Goal: Task Accomplishment & Management: Use online tool/utility

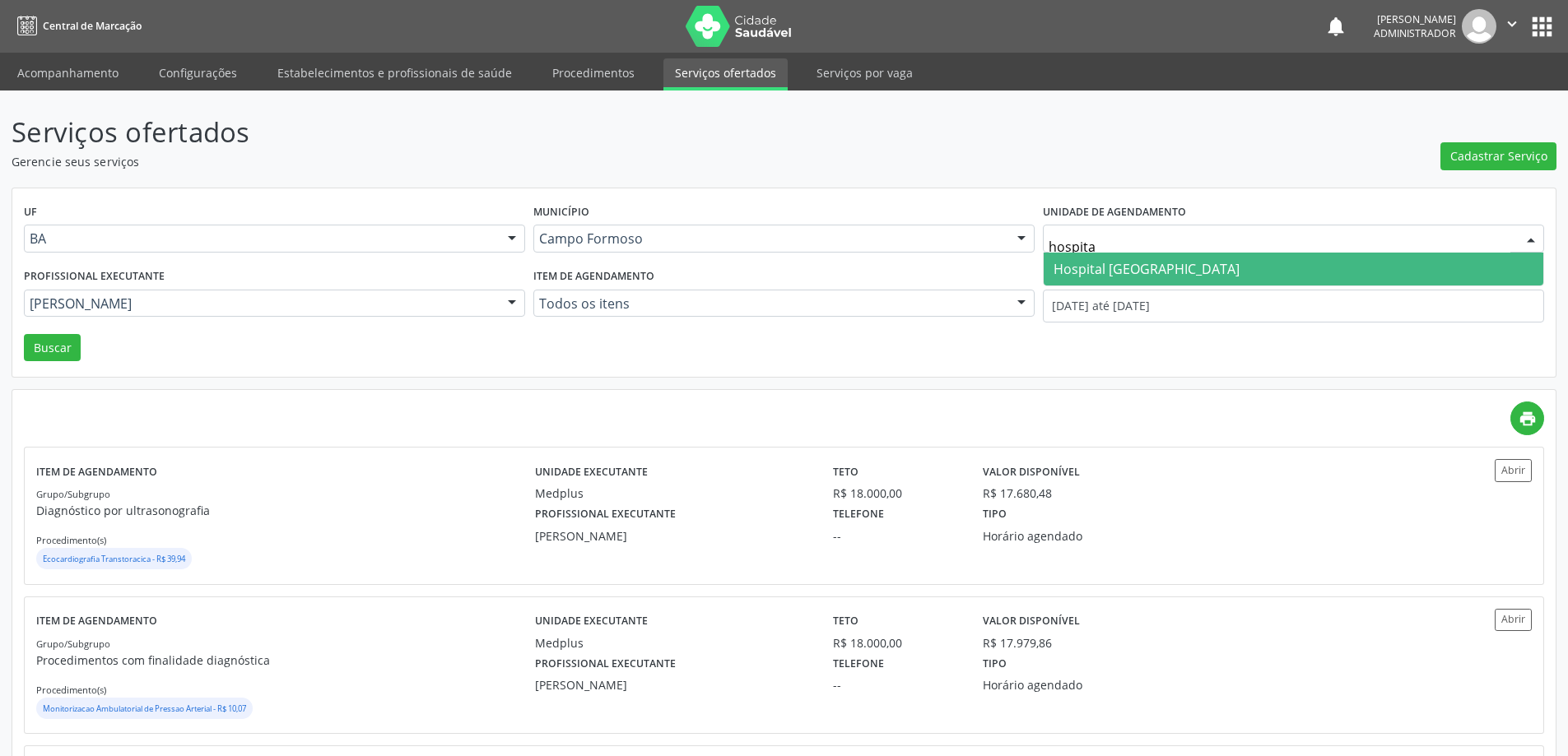
type input "hospital"
click at [1069, 262] on span "Hospital [GEOGRAPHIC_DATA]" at bounding box center [1147, 269] width 186 height 18
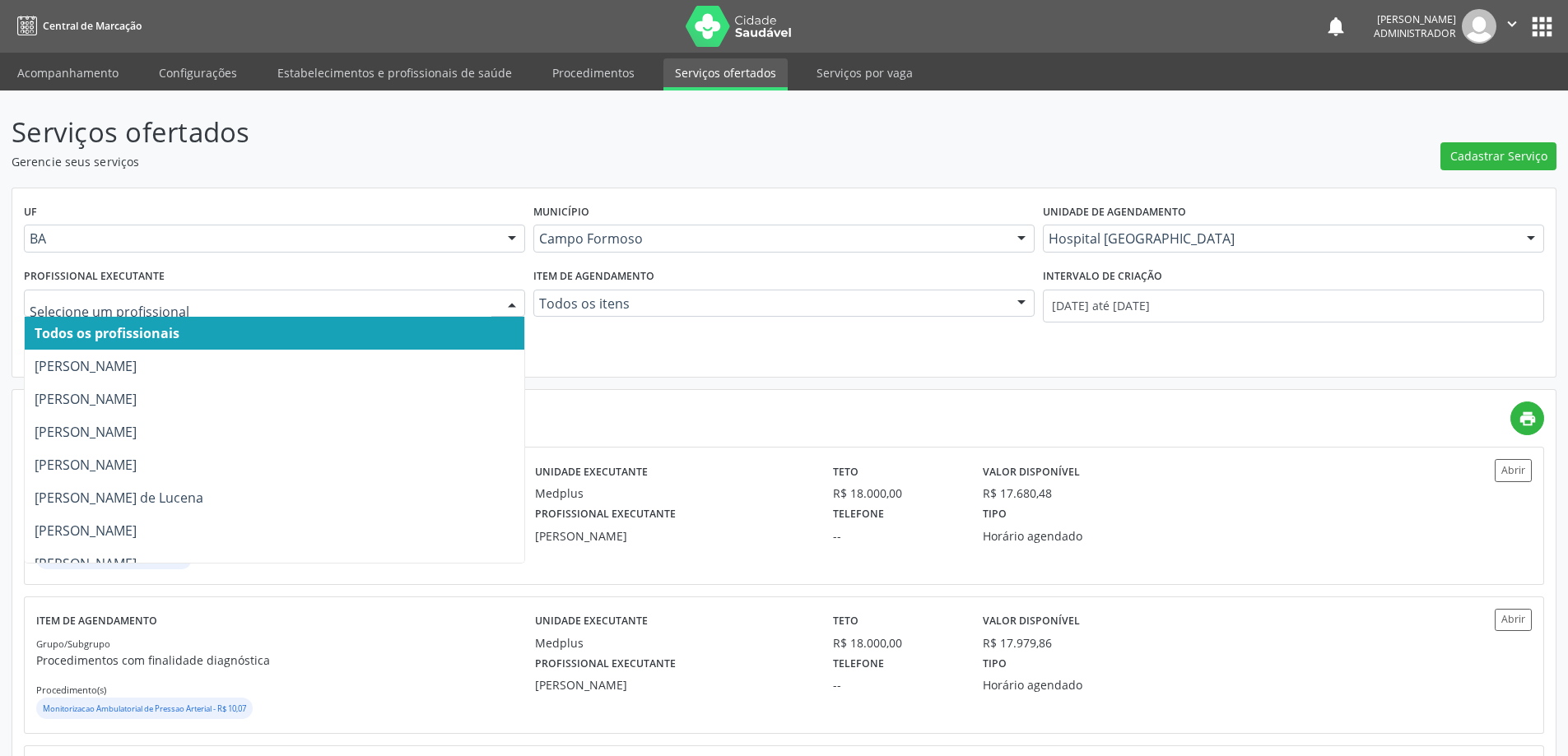
click at [505, 300] on div at bounding box center [511, 305] width 25 height 28
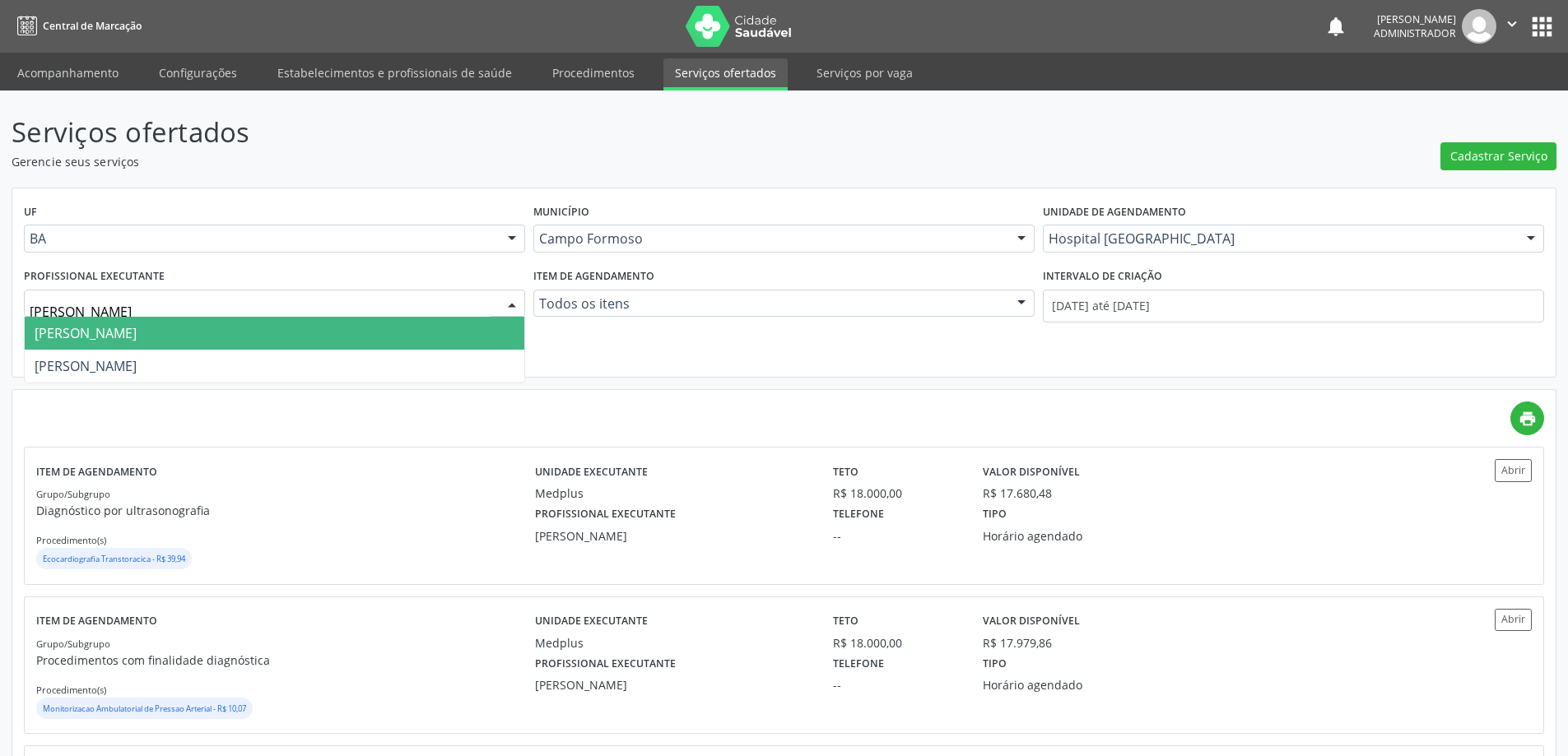
type input "[PERSON_NAME]"
click at [500, 328] on span "[PERSON_NAME]" at bounding box center [275, 333] width 499 height 33
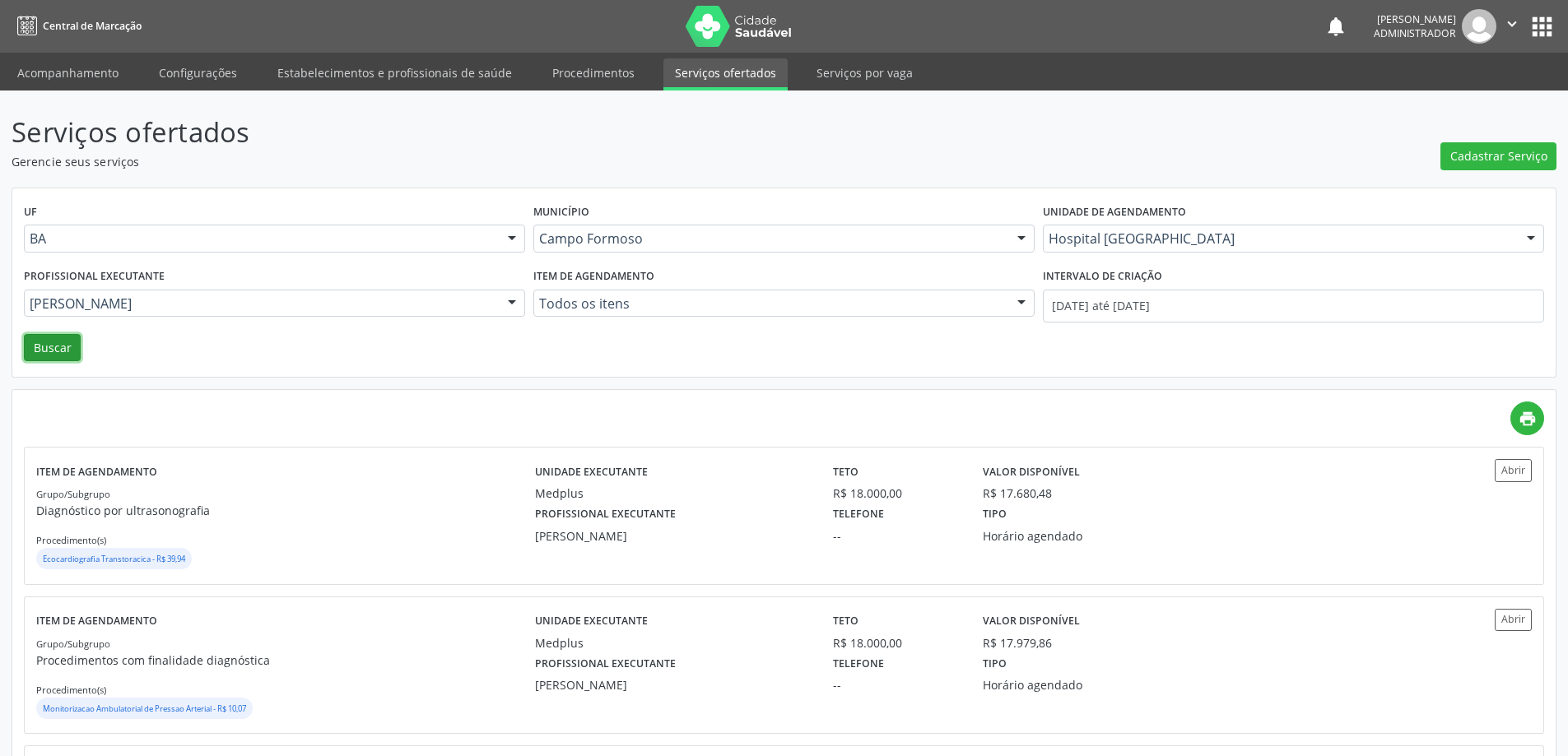
click at [58, 340] on button "Buscar" at bounding box center [52, 349] width 57 height 28
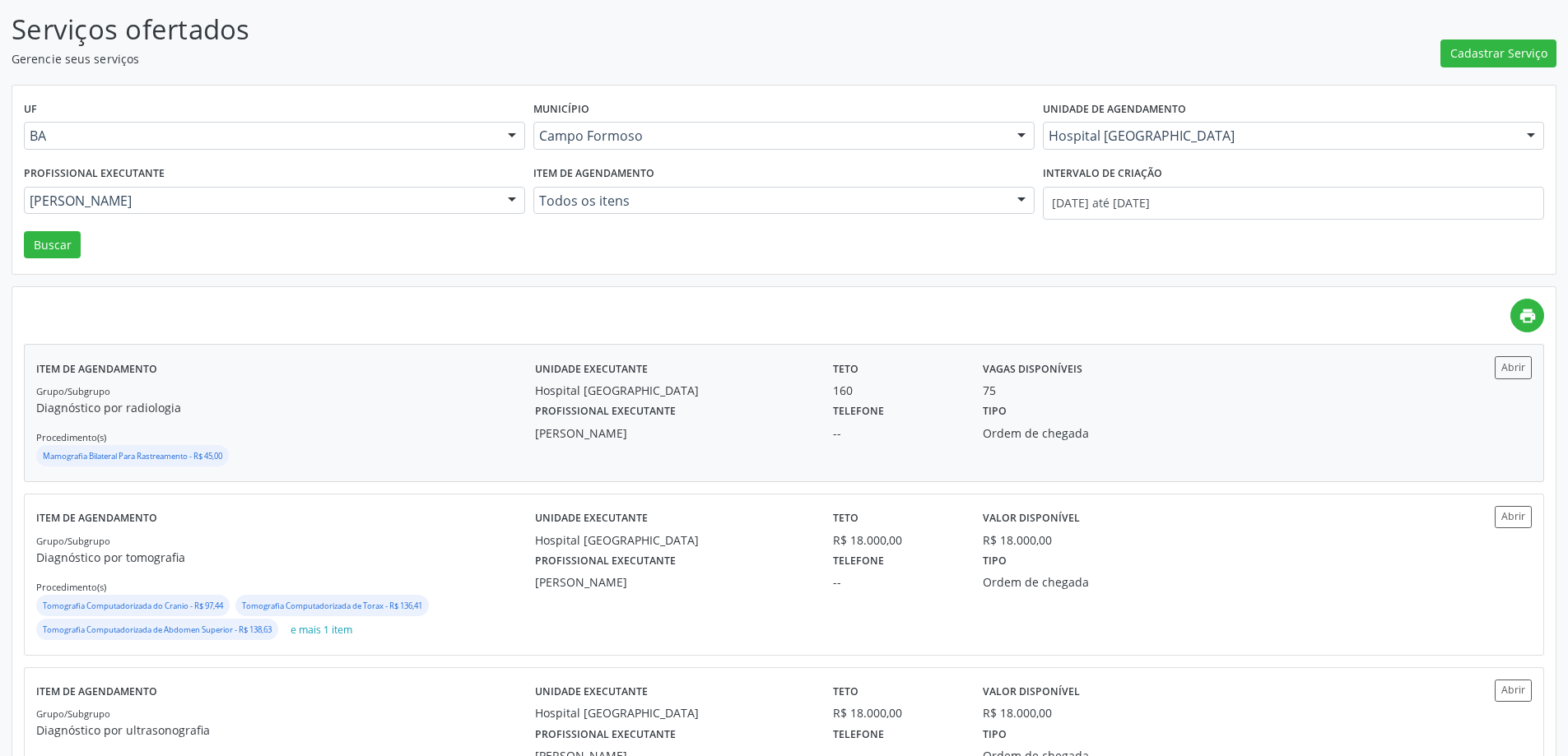
scroll to position [165, 0]
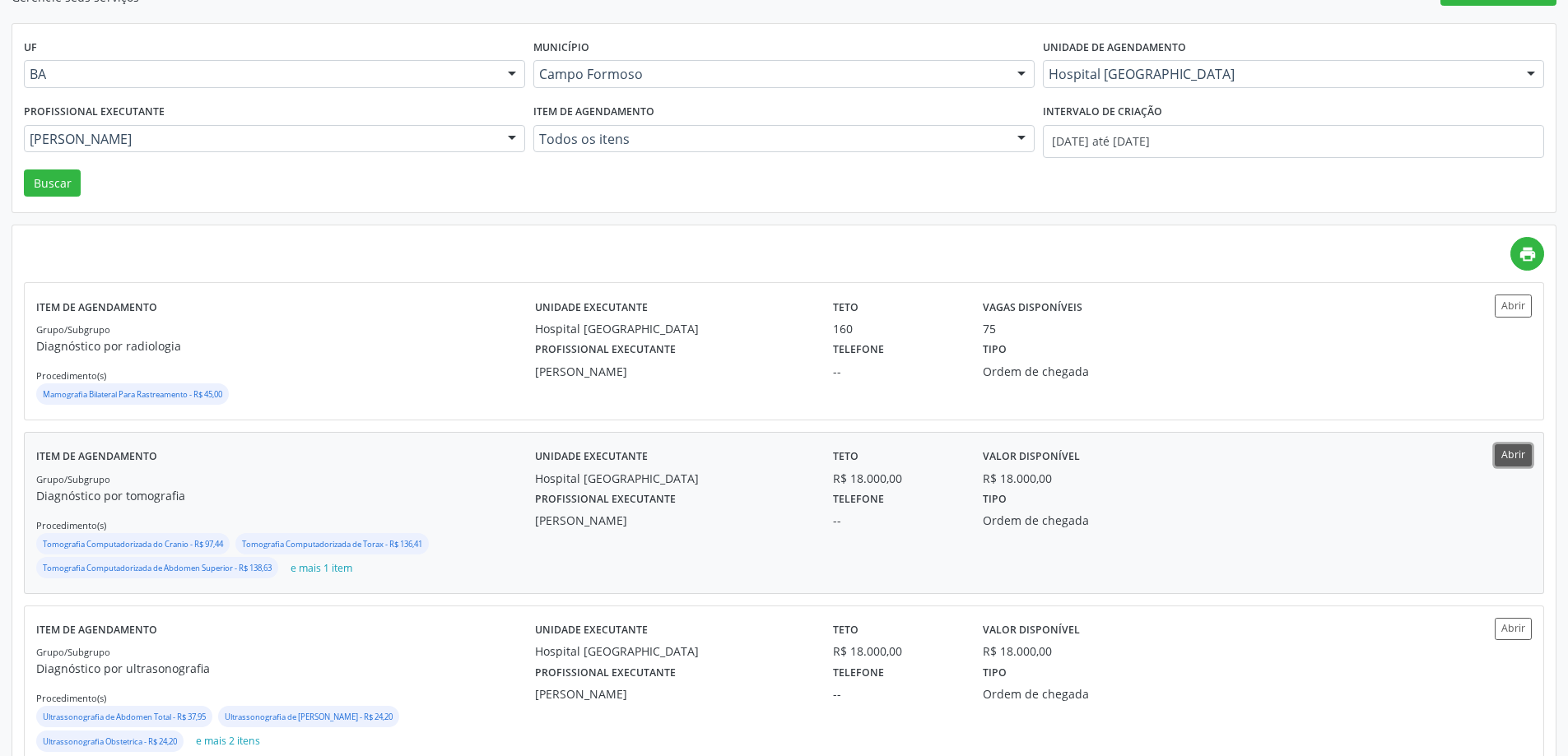
click at [1507, 455] on button "Abrir" at bounding box center [1512, 455] width 37 height 22
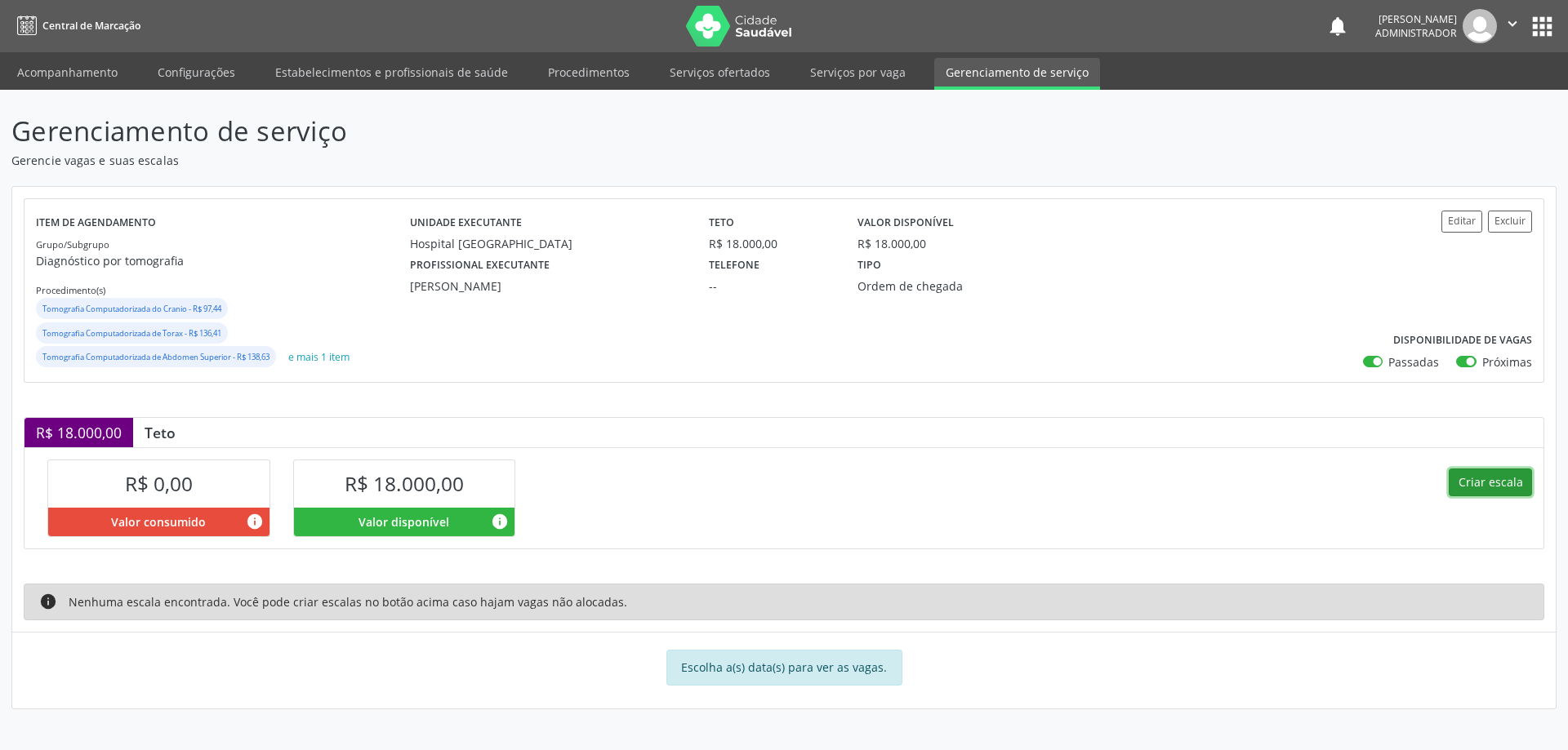
click at [1477, 482] on button "Criar escala" at bounding box center [1491, 482] width 83 height 28
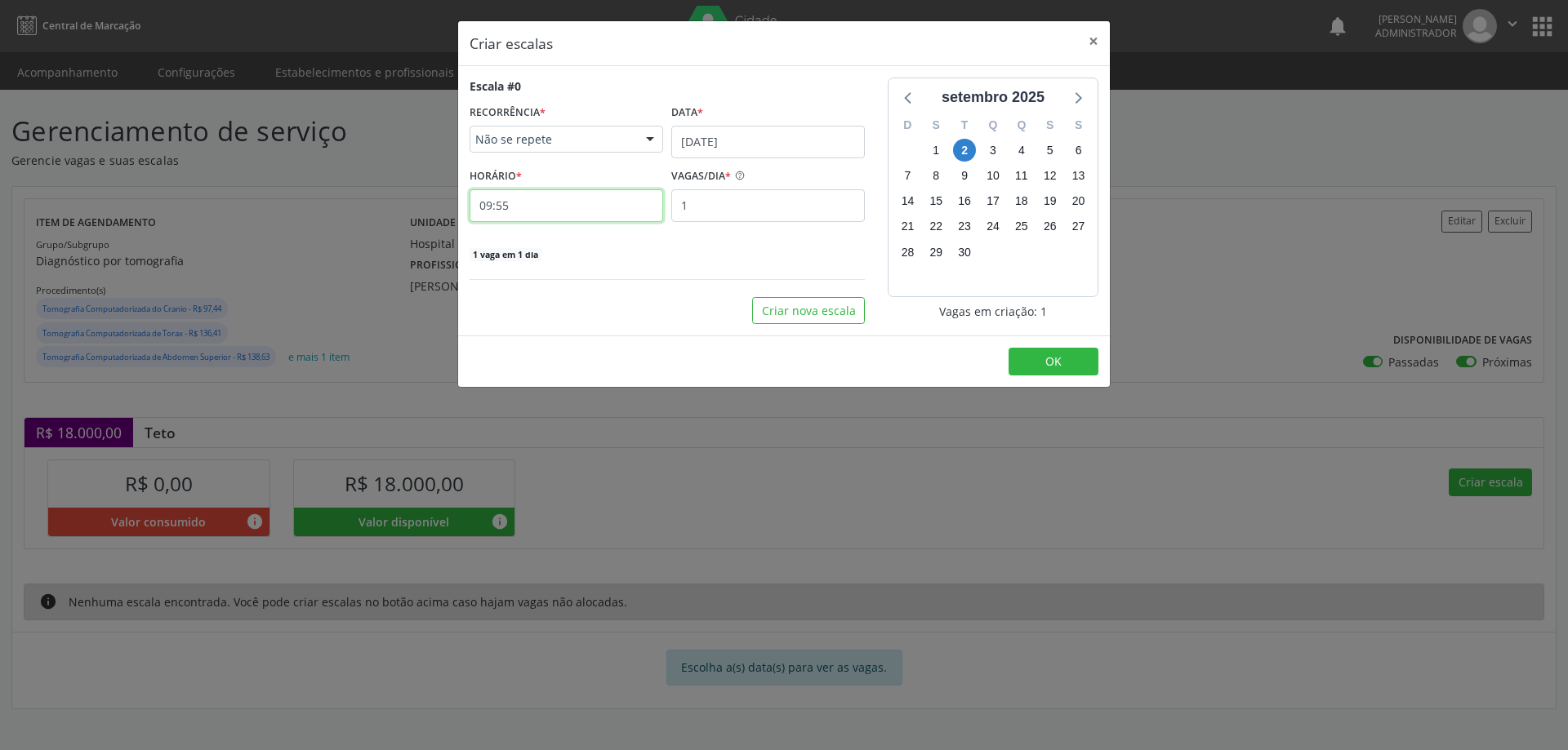
click at [536, 210] on input "09:55" at bounding box center [566, 205] width 193 height 33
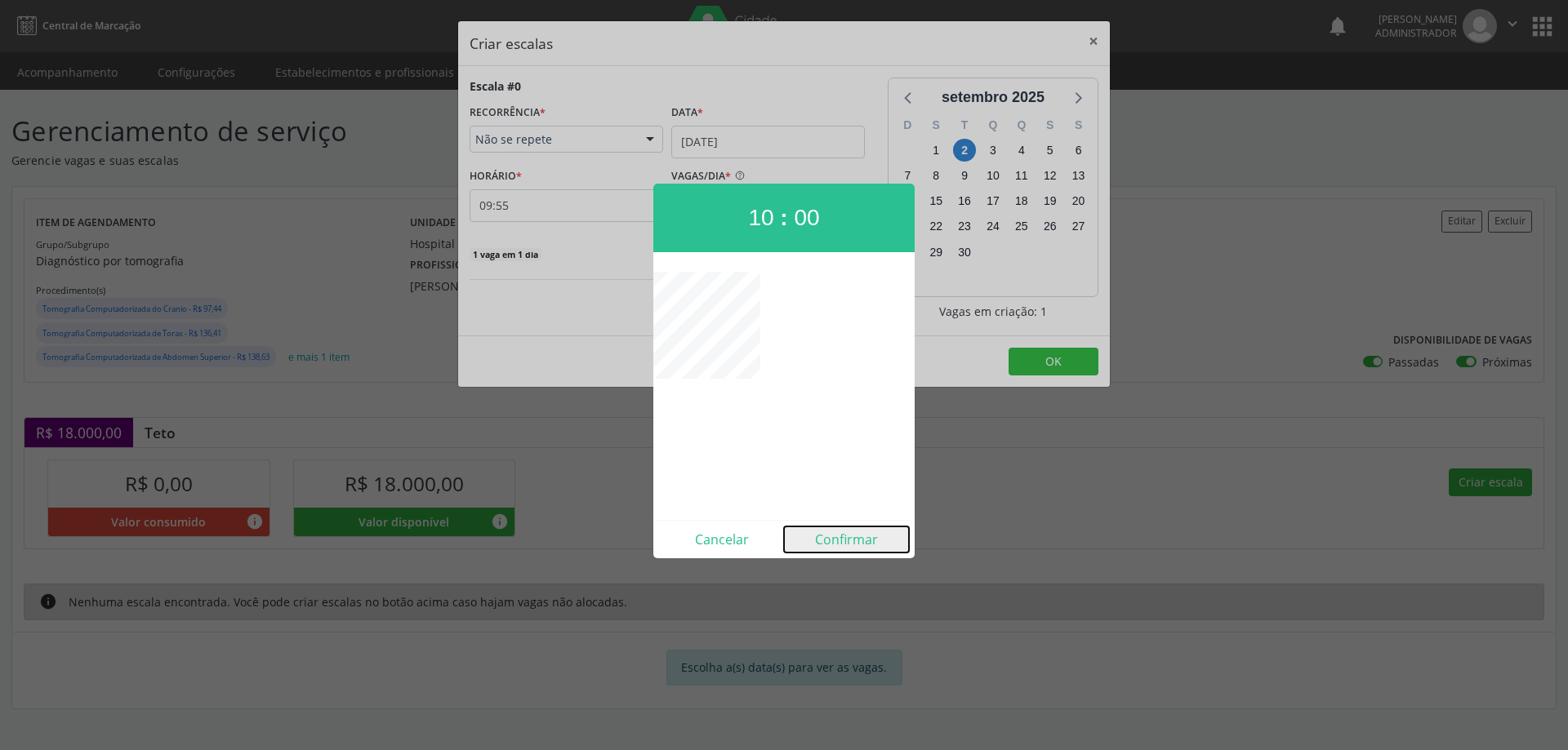
click at [851, 538] on button "Confirmar" at bounding box center [846, 539] width 125 height 26
type input "10:00"
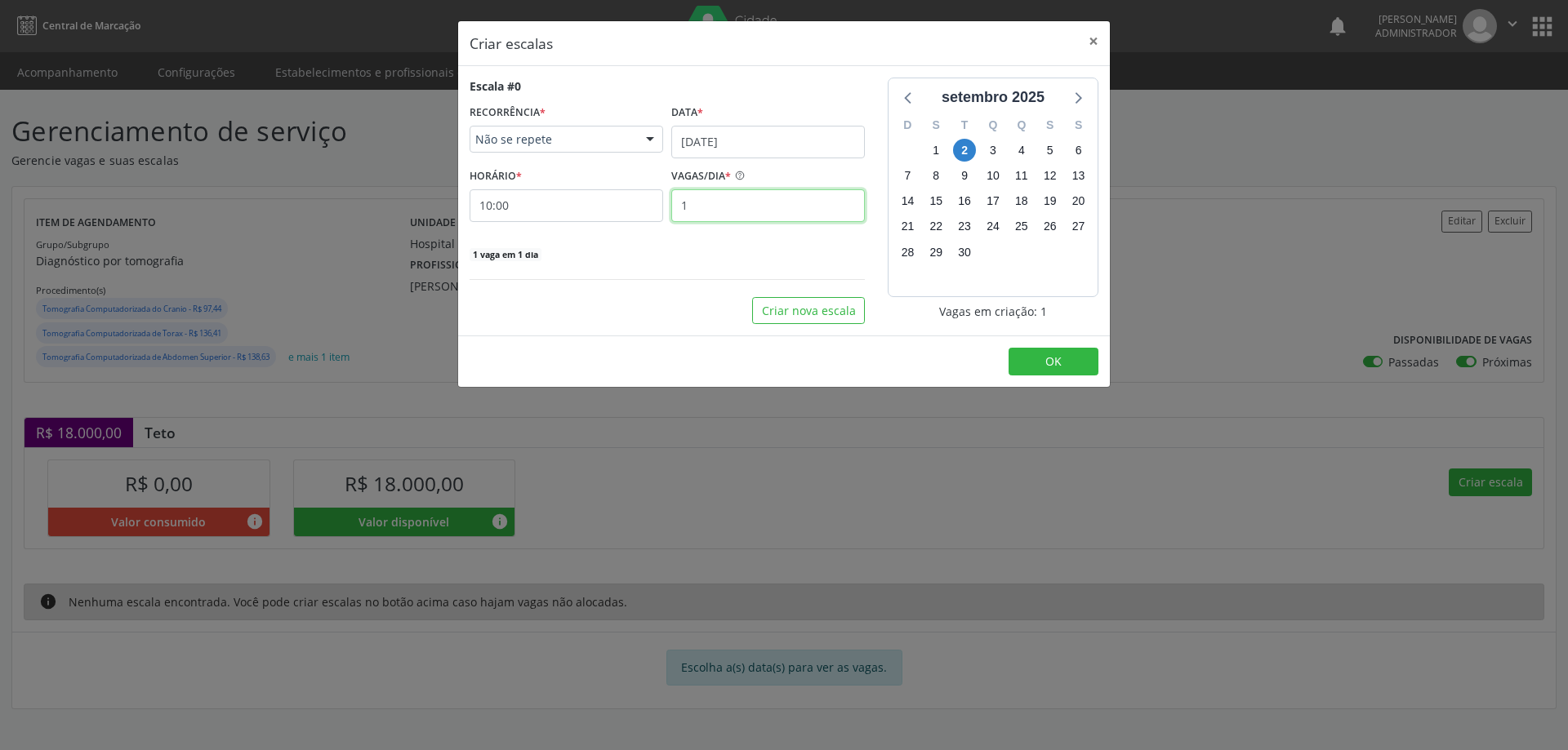
click at [689, 206] on input "1" at bounding box center [767, 205] width 193 height 33
type input "2"
click at [1035, 359] on button "OK" at bounding box center [1054, 362] width 90 height 28
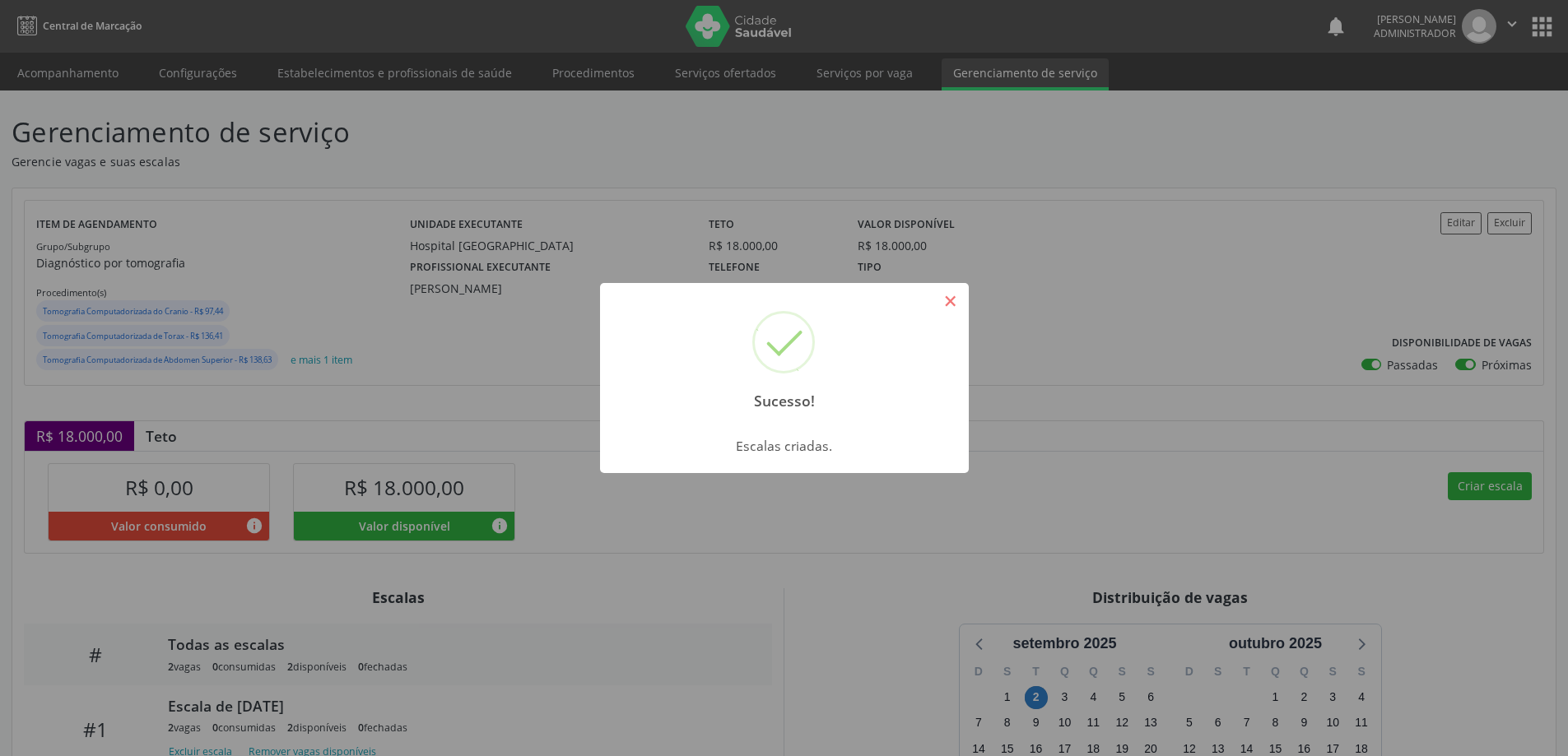
click at [956, 313] on button "×" at bounding box center [951, 302] width 28 height 28
